Goal: Task Accomplishment & Management: Manage account settings

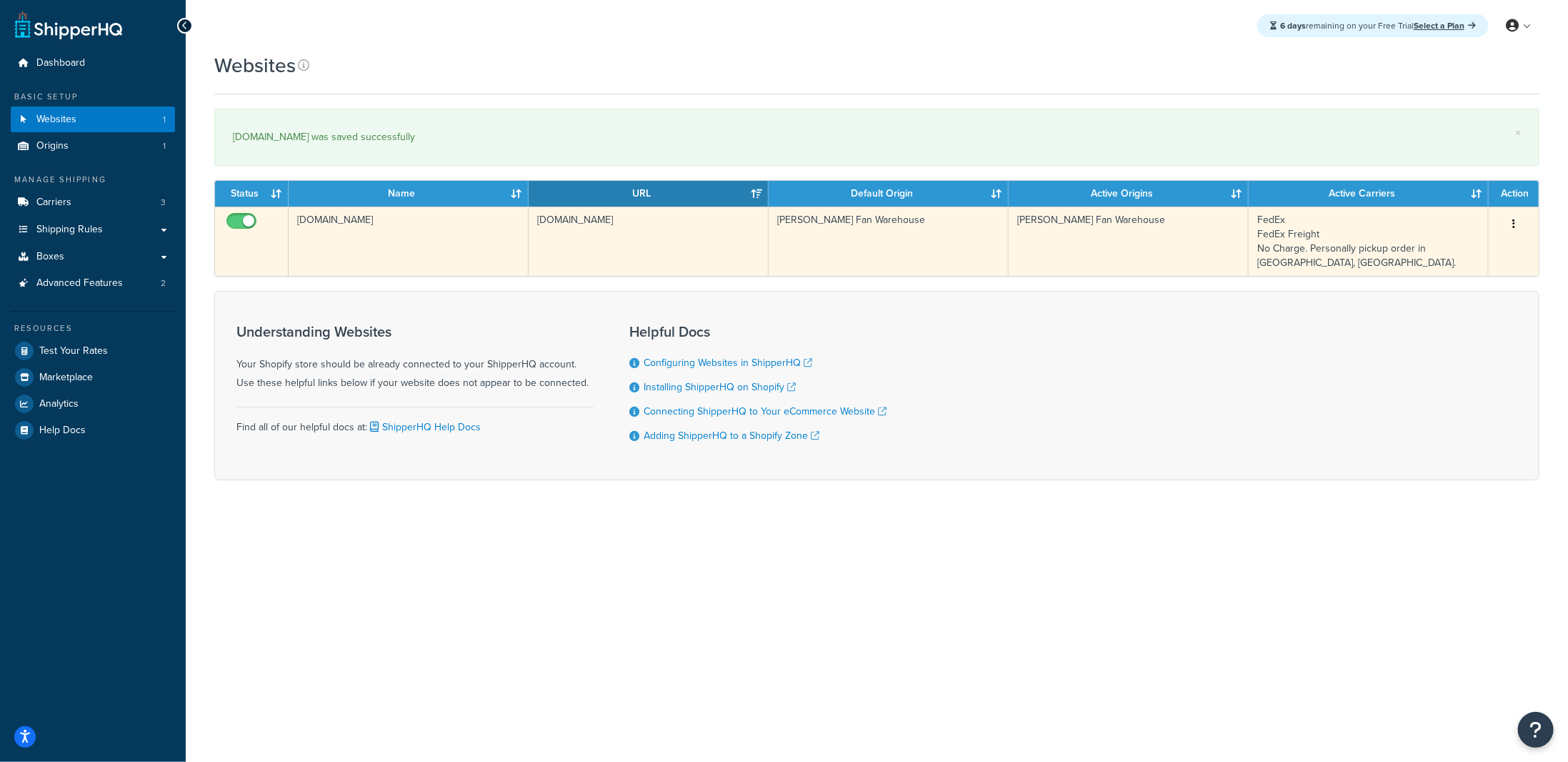
click at [1512, 223] on icon "button" at bounding box center [1514, 223] width 3 height 10
click at [1451, 262] on link "Edit" at bounding box center [1455, 251] width 113 height 29
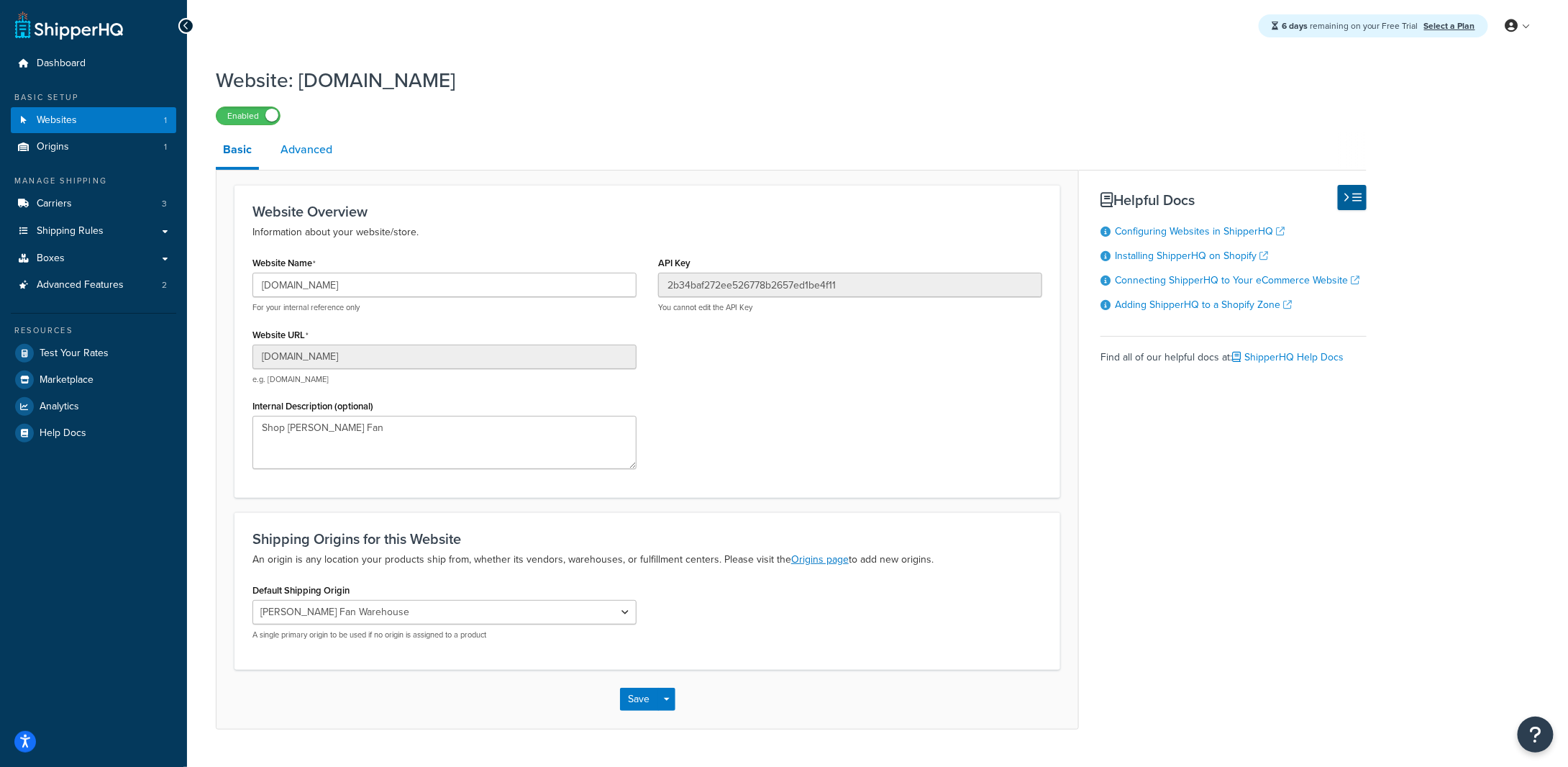
click at [307, 167] on link "Advanced" at bounding box center [306, 150] width 66 height 34
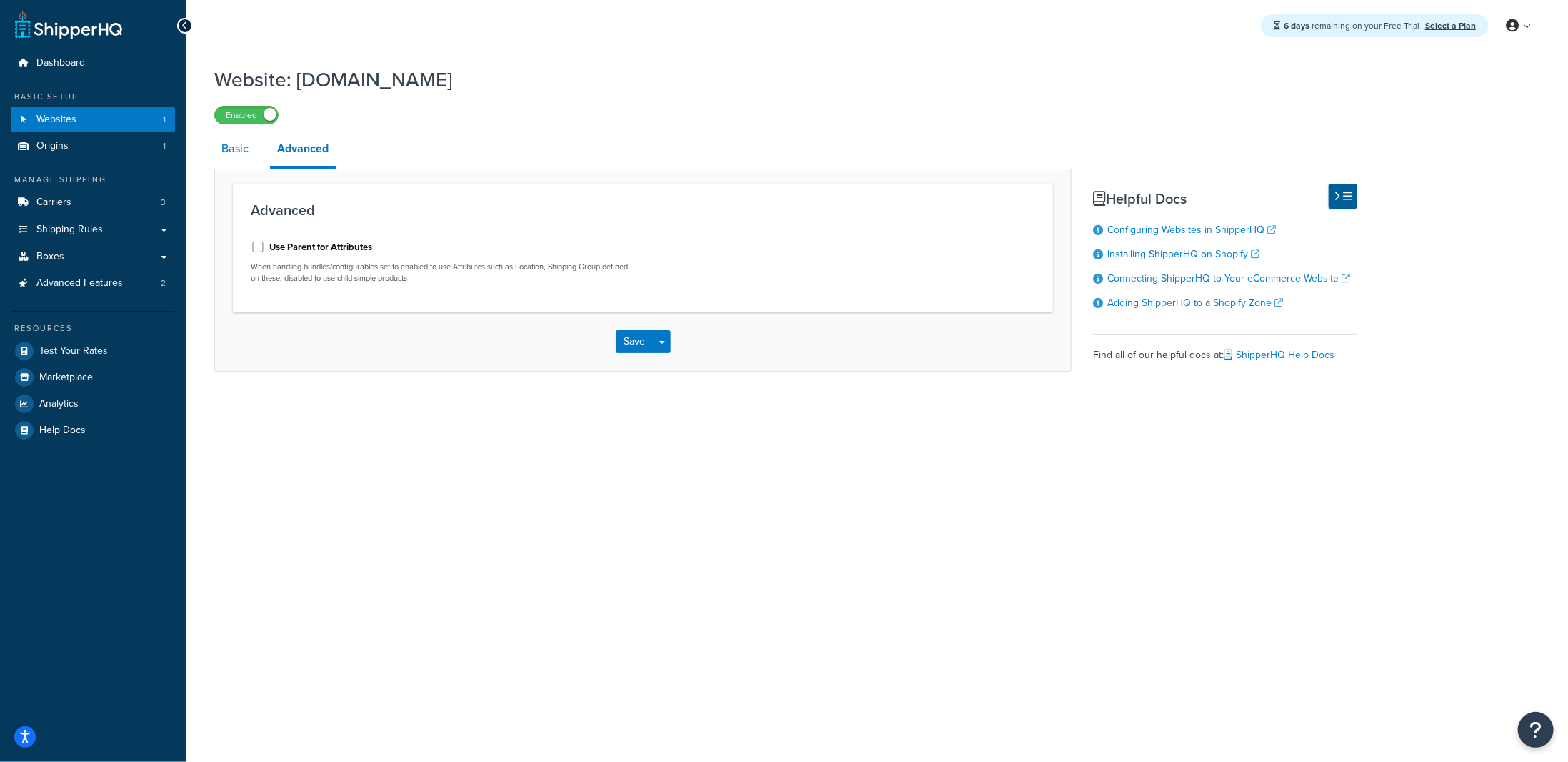
click at [233, 158] on link "Basic" at bounding box center [235, 149] width 41 height 34
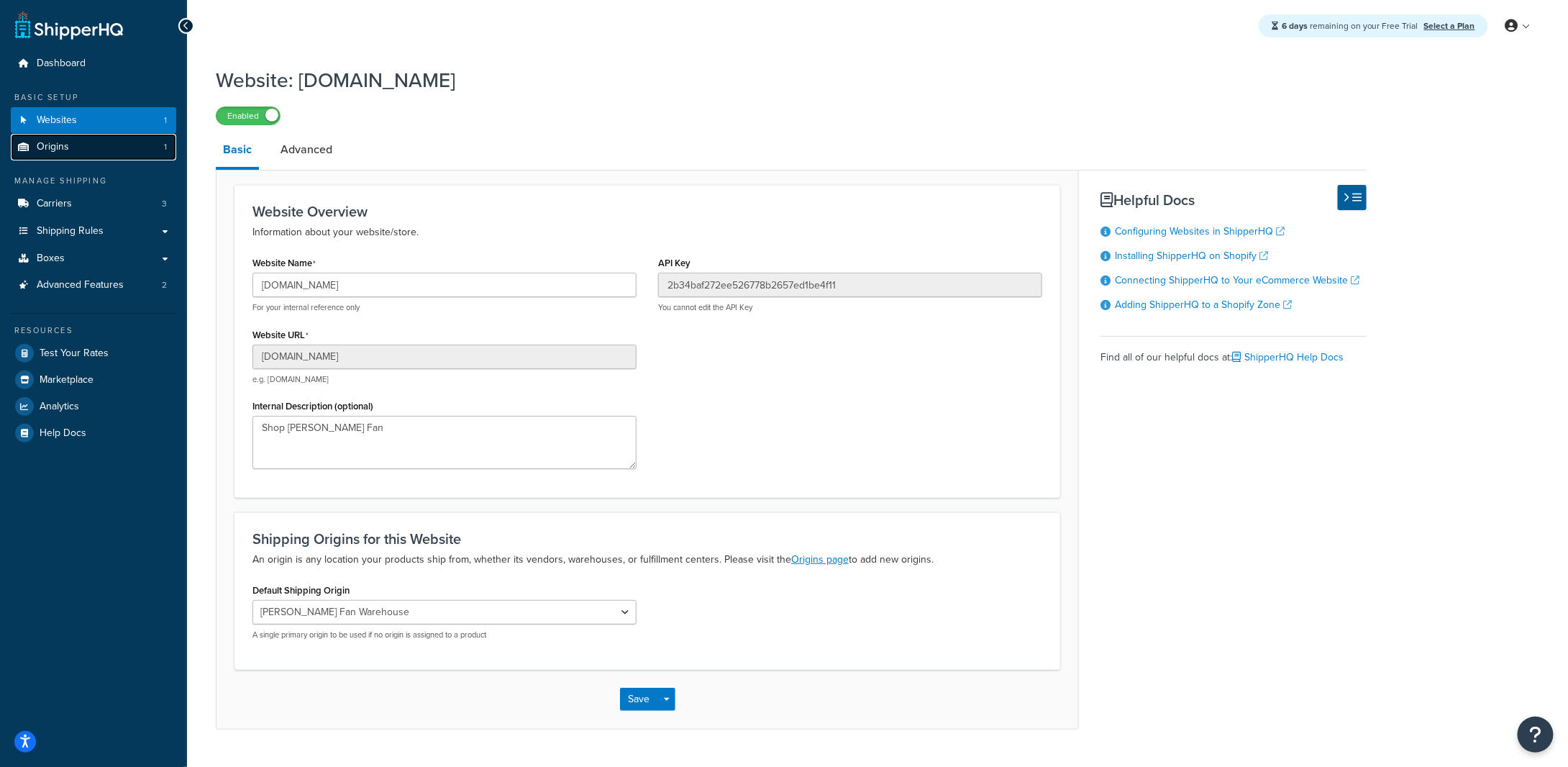
click at [85, 152] on link "Origins 1" at bounding box center [93, 147] width 165 height 27
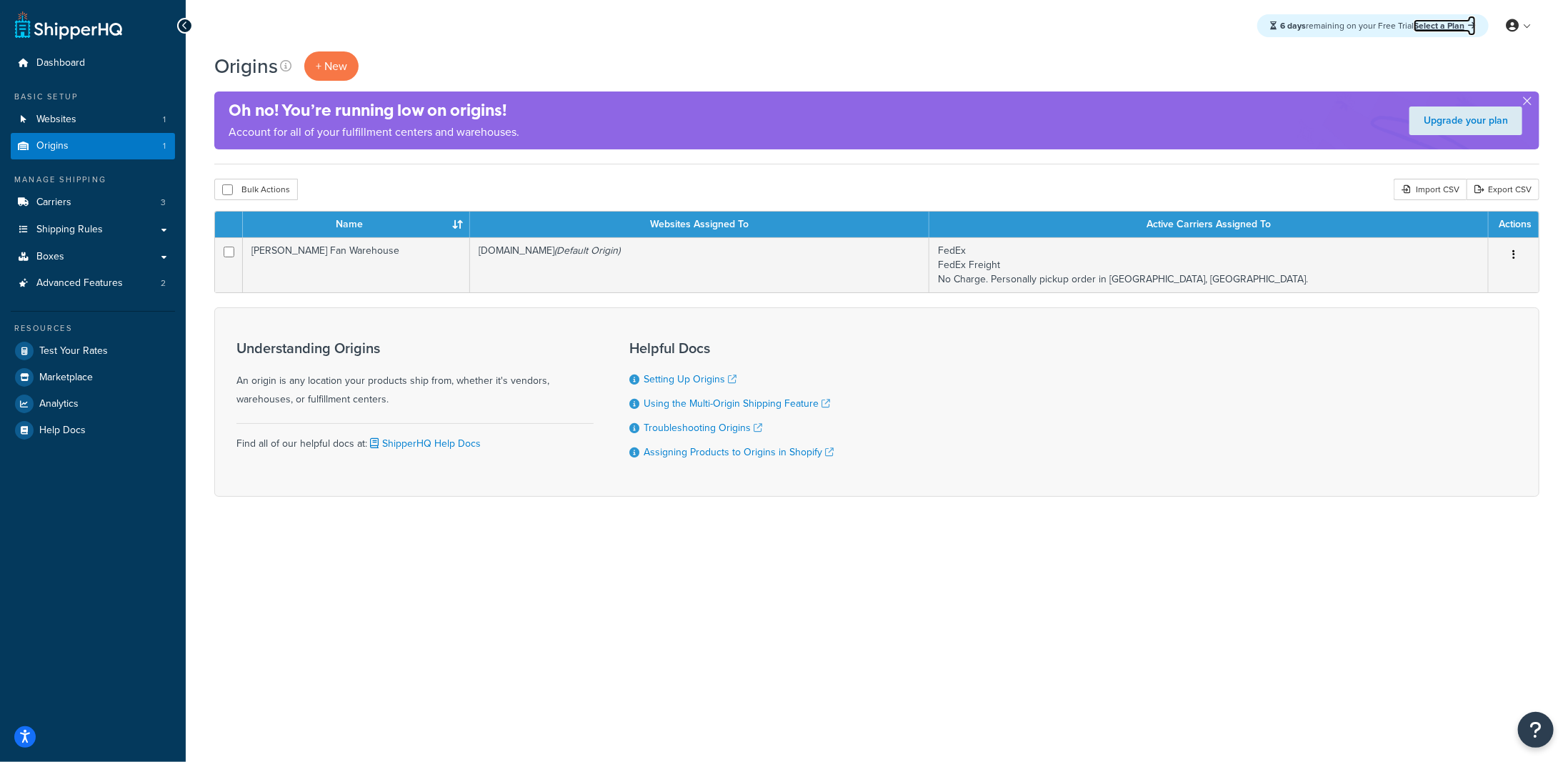
click at [1443, 24] on link "Select a Plan" at bounding box center [1445, 26] width 63 height 13
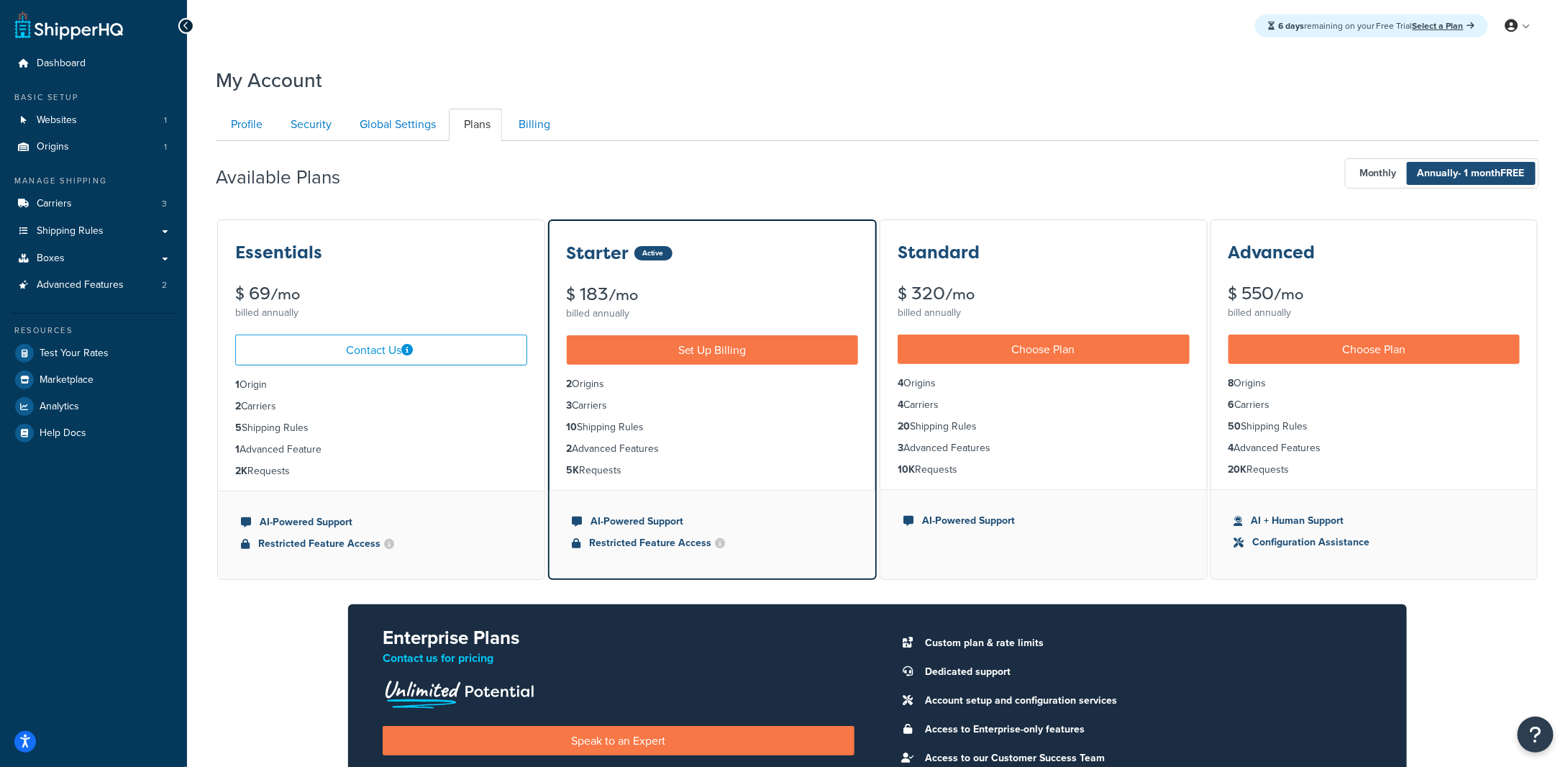
click at [1427, 174] on span "Annually - 1 month FREE" at bounding box center [1471, 173] width 128 height 23
click at [1386, 173] on span "Monthly" at bounding box center [1378, 173] width 59 height 23
click at [1446, 172] on span "Annually - 1 month FREE" at bounding box center [1471, 173] width 128 height 23
click at [1447, 172] on span "Annually - 1 month FREE" at bounding box center [1471, 173] width 128 height 23
click at [1455, 172] on span "Annually - 1 month FREE" at bounding box center [1471, 173] width 128 height 23
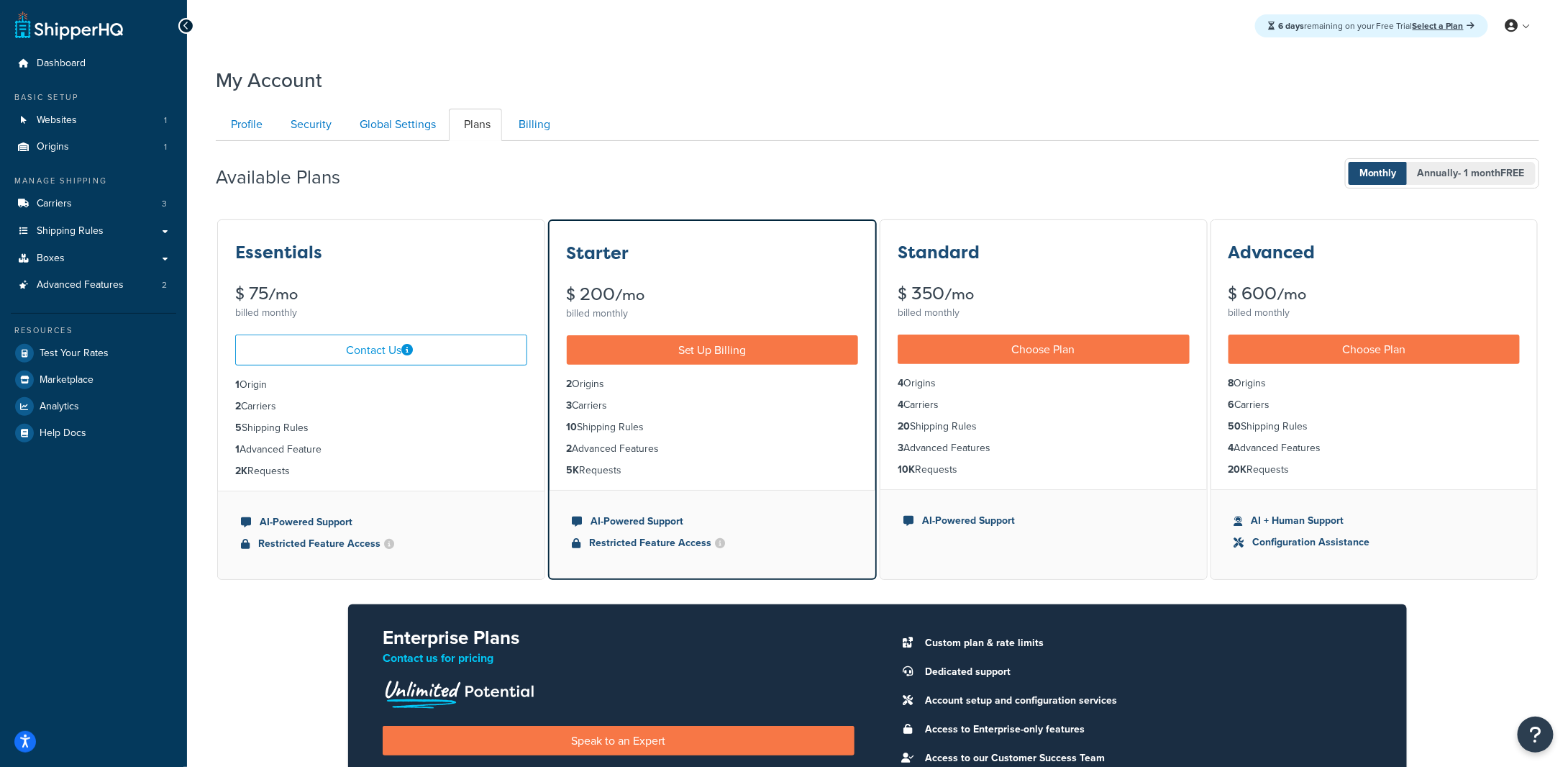
click at [1455, 172] on span "Annually - 1 month FREE" at bounding box center [1471, 173] width 128 height 23
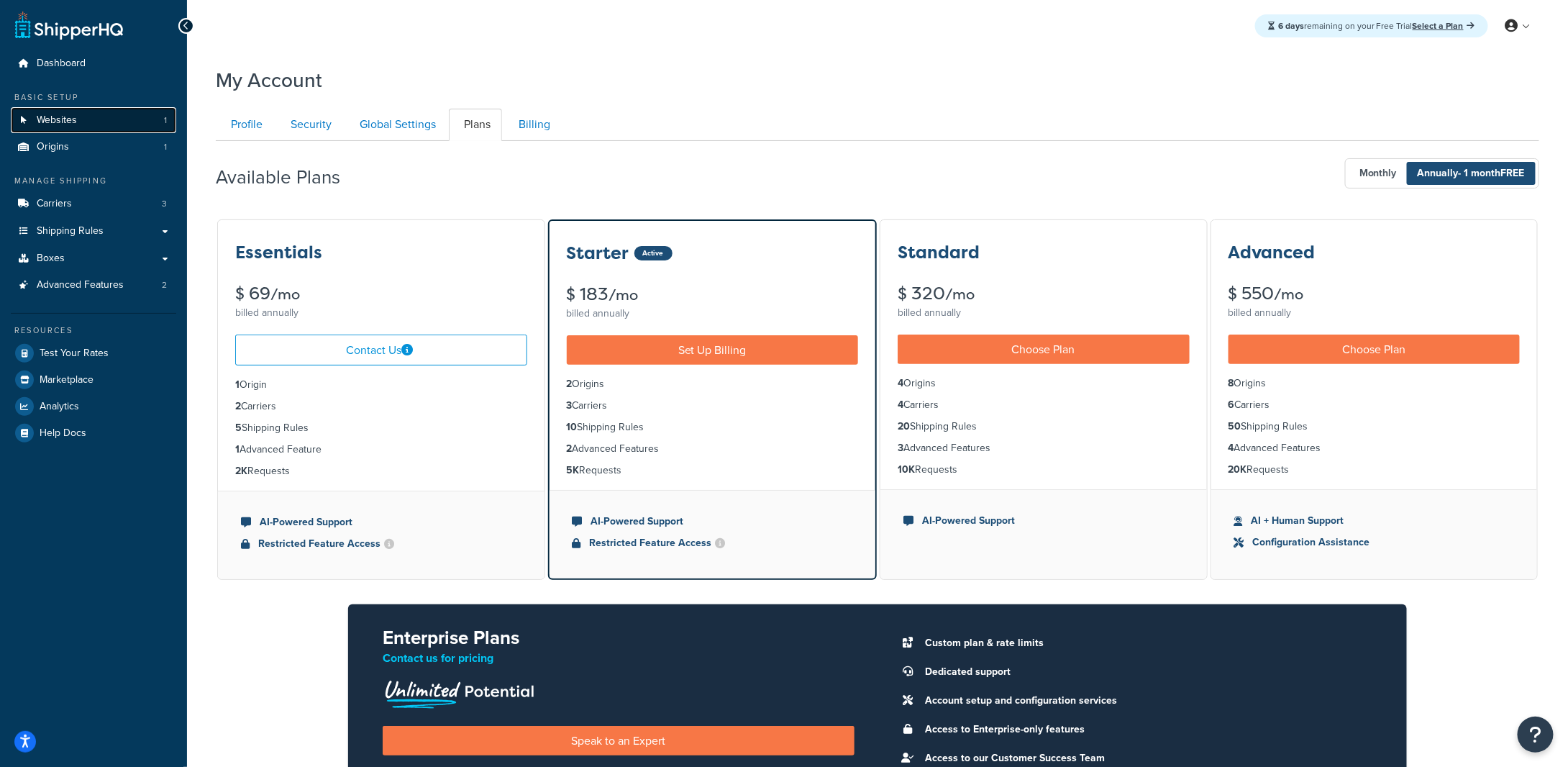
click at [92, 120] on link "Websites 1" at bounding box center [93, 120] width 165 height 27
